Goal: Navigation & Orientation: Find specific page/section

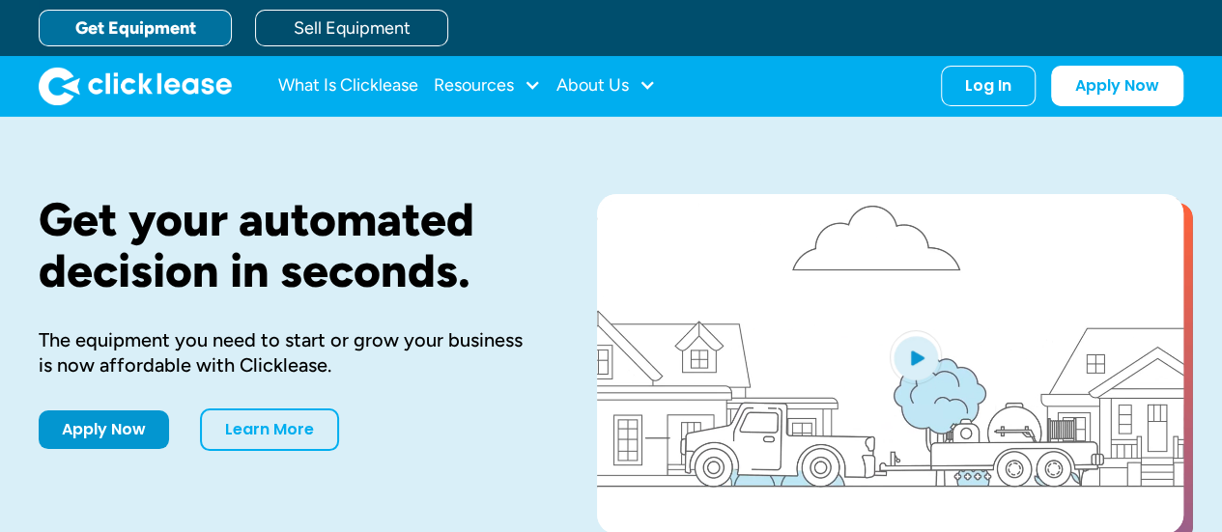
click at [1003, 85] on div "Log In" at bounding box center [988, 85] width 46 height 19
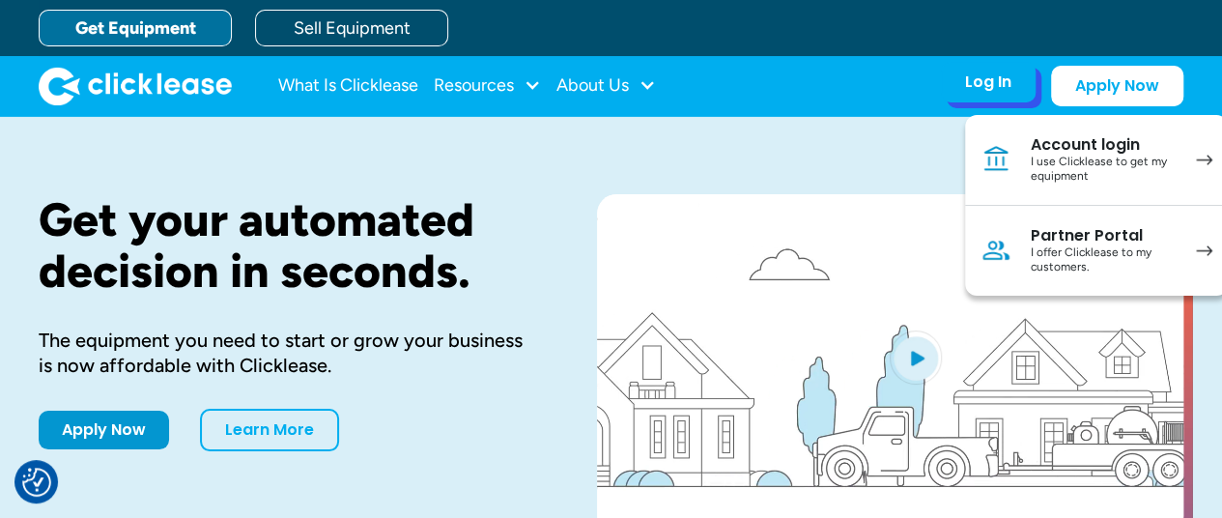
click at [1059, 245] on div "I offer Clicklease to my customers." at bounding box center [1104, 260] width 146 height 30
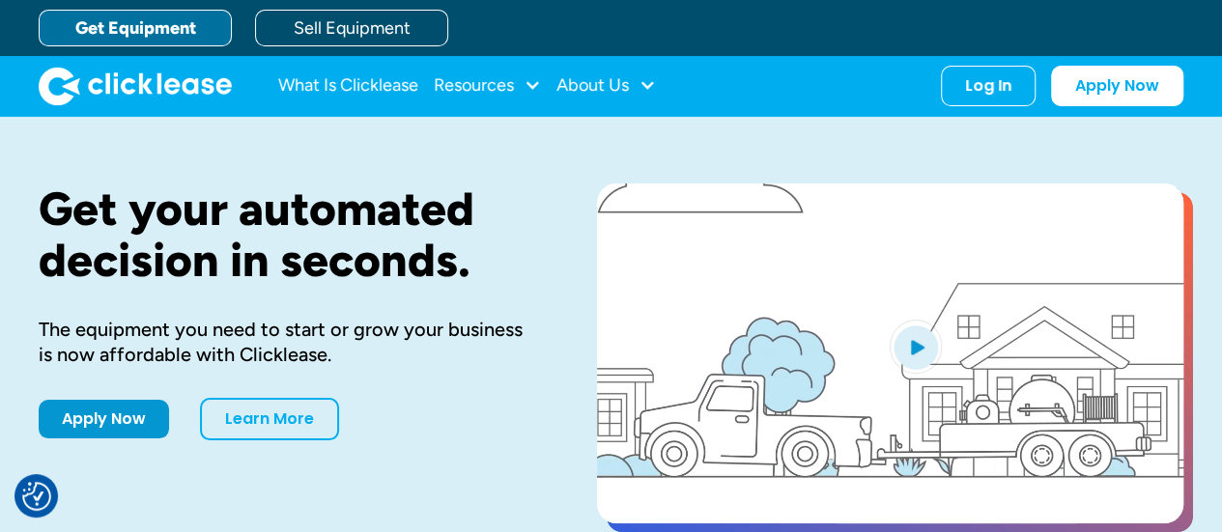
scroll to position [12, 0]
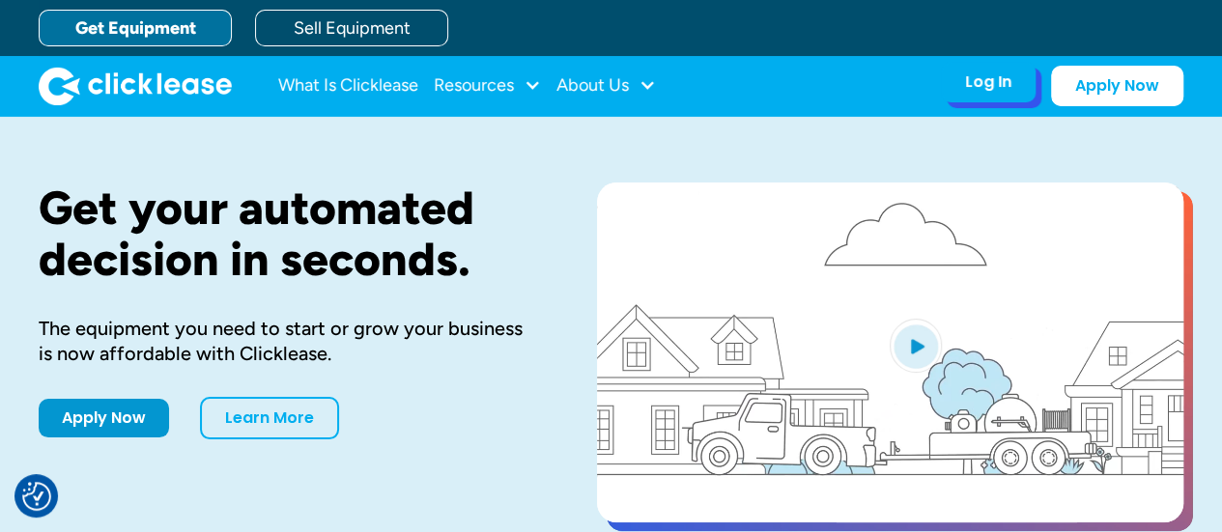
click at [1005, 98] on div "Log In Account login I use Clicklease to get my equipment Partner Portal I offe…" at bounding box center [988, 82] width 95 height 41
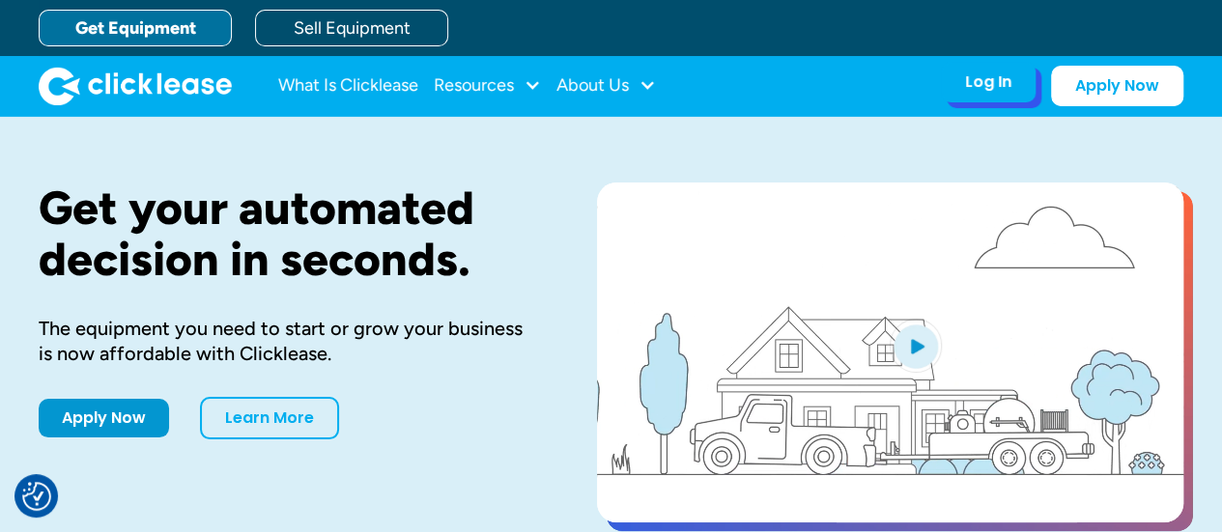
click at [997, 93] on div "Log In Account login I use Clicklease to get my equipment Partner Portal I offe…" at bounding box center [988, 82] width 95 height 41
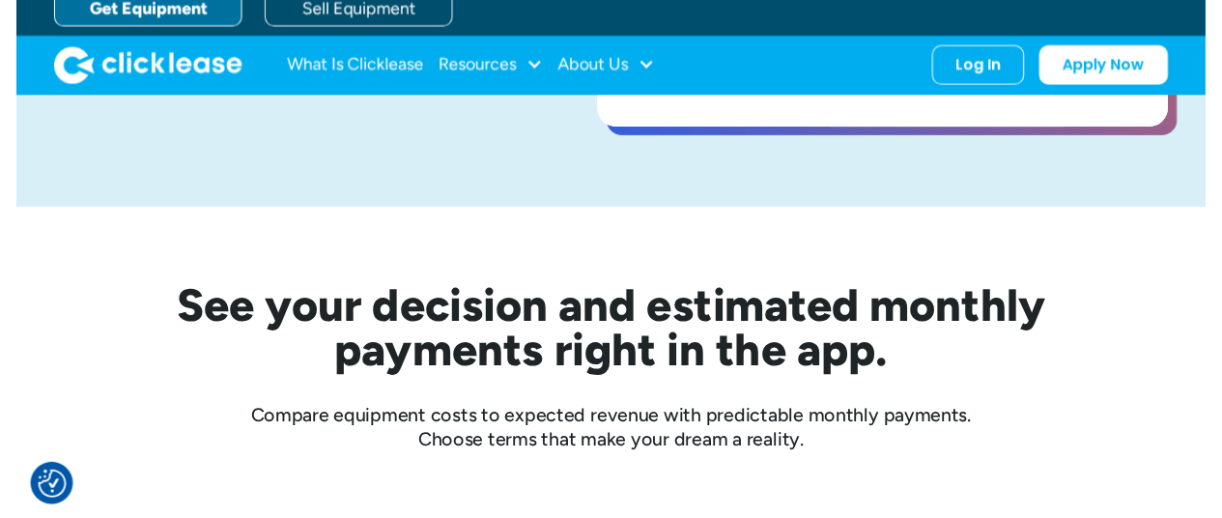
scroll to position [0, 0]
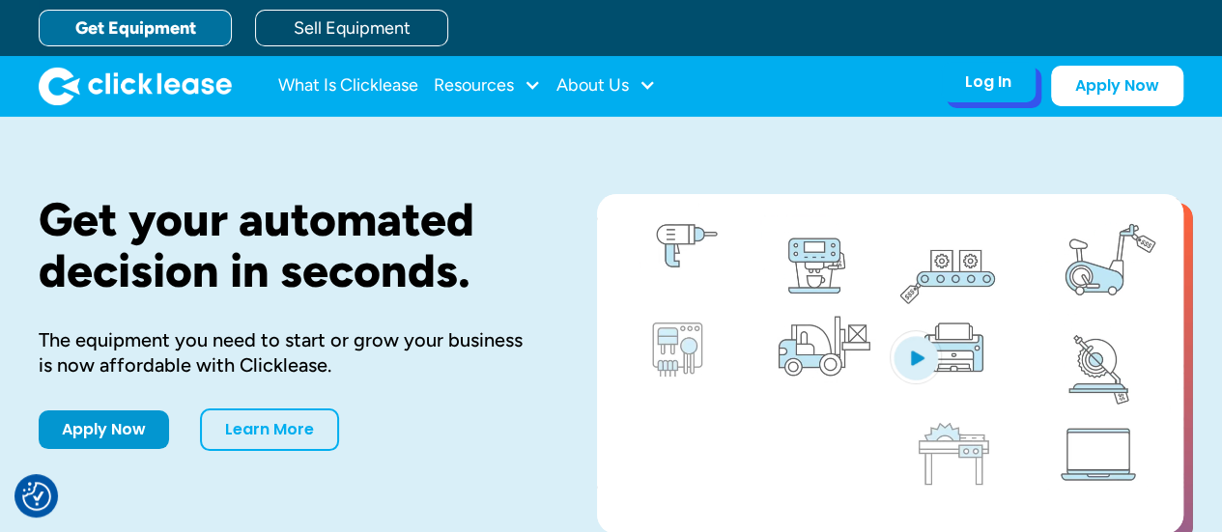
click at [974, 90] on div "Log In" at bounding box center [988, 81] width 46 height 19
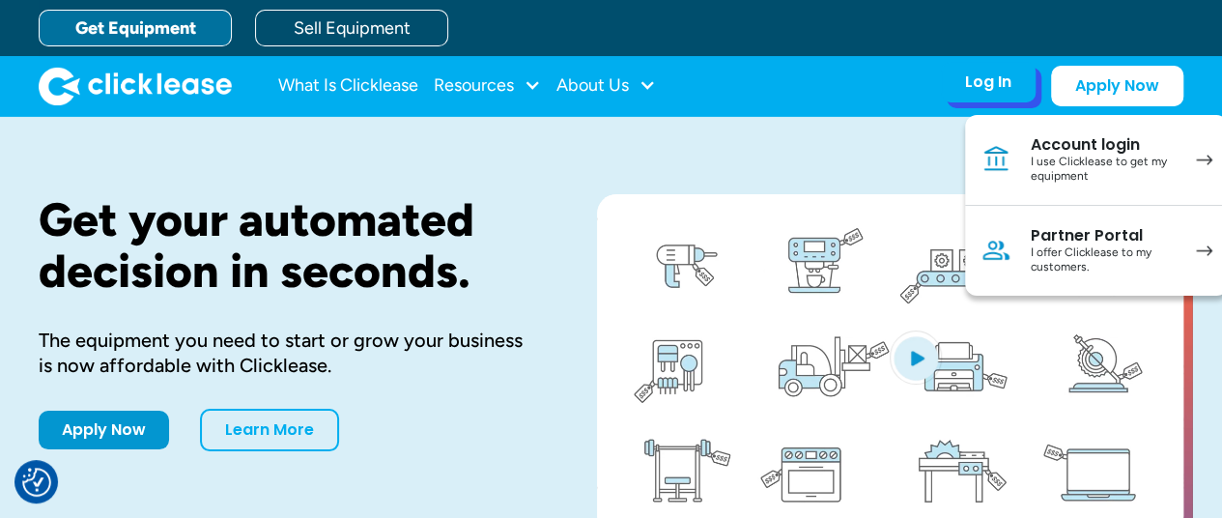
click at [1077, 250] on div "I offer Clicklease to my customers." at bounding box center [1104, 260] width 146 height 30
